Goal: Register for event/course

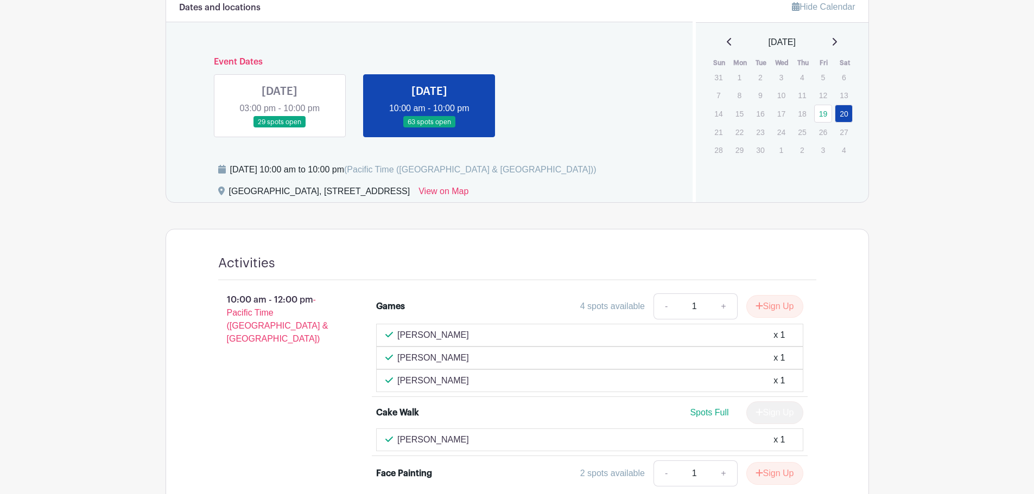
scroll to position [263, 0]
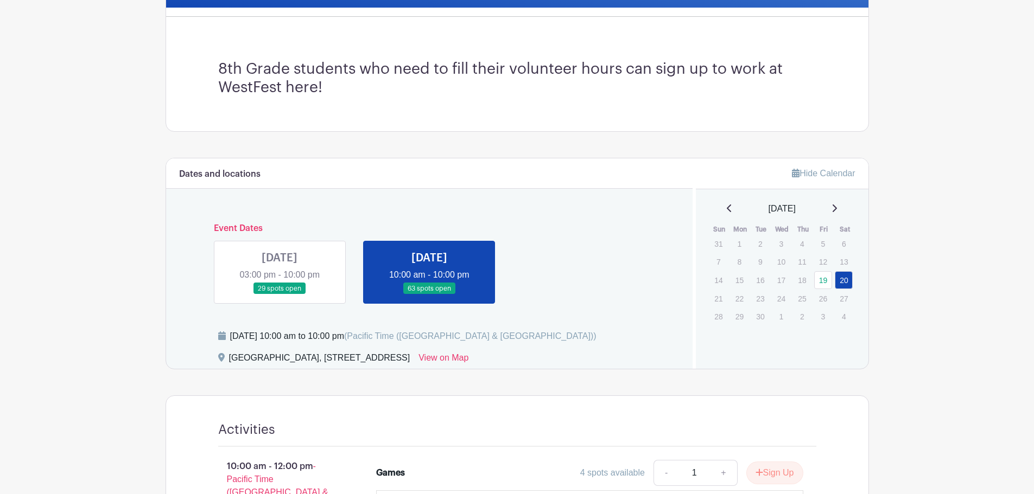
click at [280, 295] on link at bounding box center [280, 295] width 0 height 0
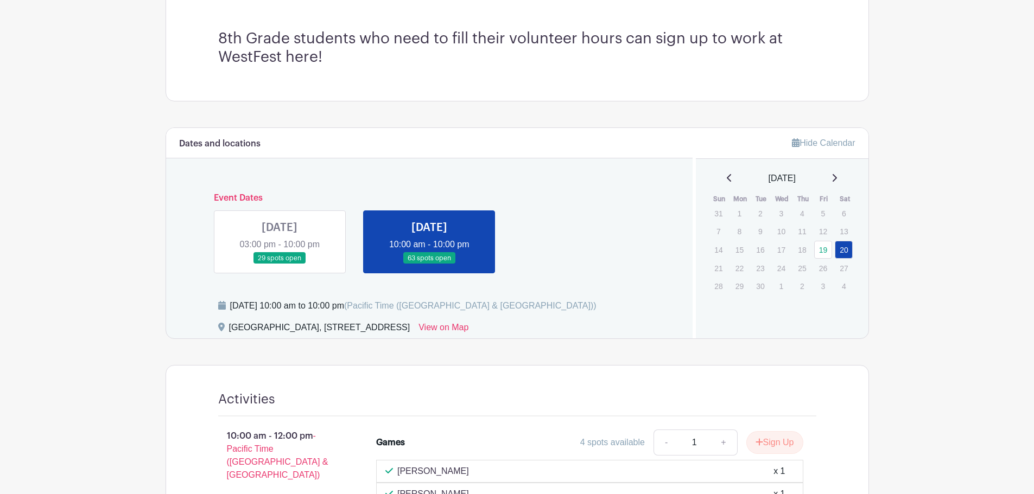
click at [280, 264] on link at bounding box center [280, 264] width 0 height 0
click at [821, 249] on link "19" at bounding box center [823, 250] width 18 height 18
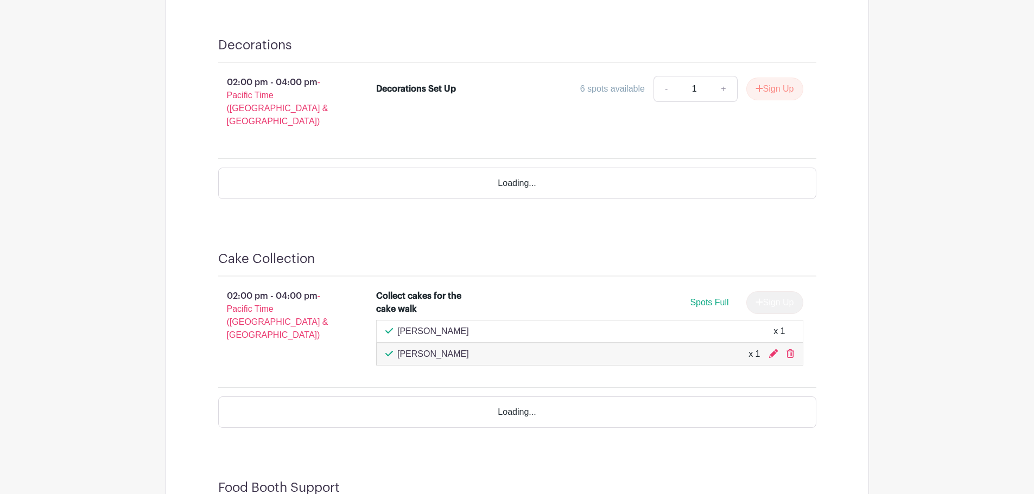
scroll to position [1759, 0]
